Goal: Transaction & Acquisition: Subscribe to service/newsletter

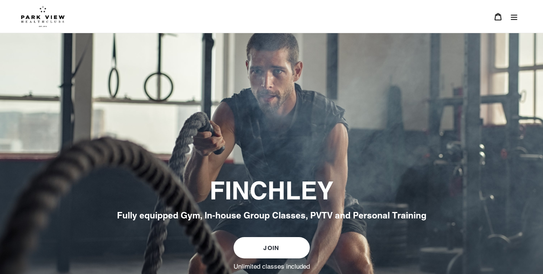
click at [513, 12] on button "Menu" at bounding box center [514, 16] width 16 height 16
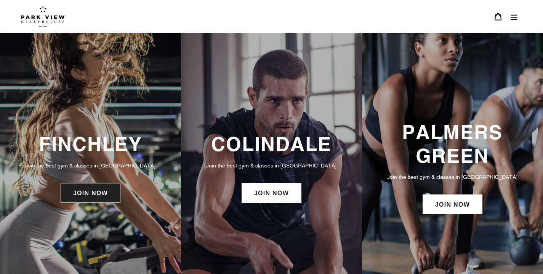
click at [85, 193] on link "JOIN NOW" at bounding box center [91, 193] width 60 height 20
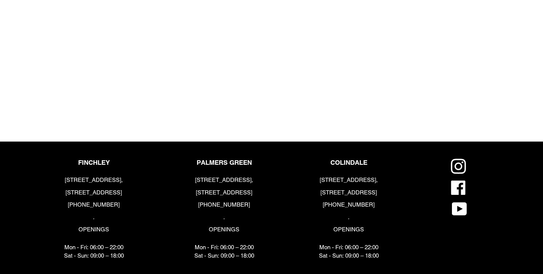
scroll to position [898, 0]
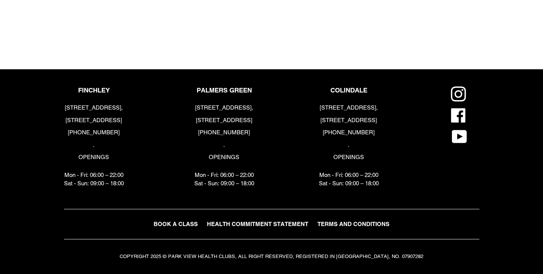
click at [292, 156] on div "PALMERS GREEN [STREET_ADDRESS] [PHONE_NUMBER] . OPENINGS Mon - Fri: 06:00 – 22:…" at bounding box center [251, 138] width 125 height 105
